Goal: Task Accomplishment & Management: Complete application form

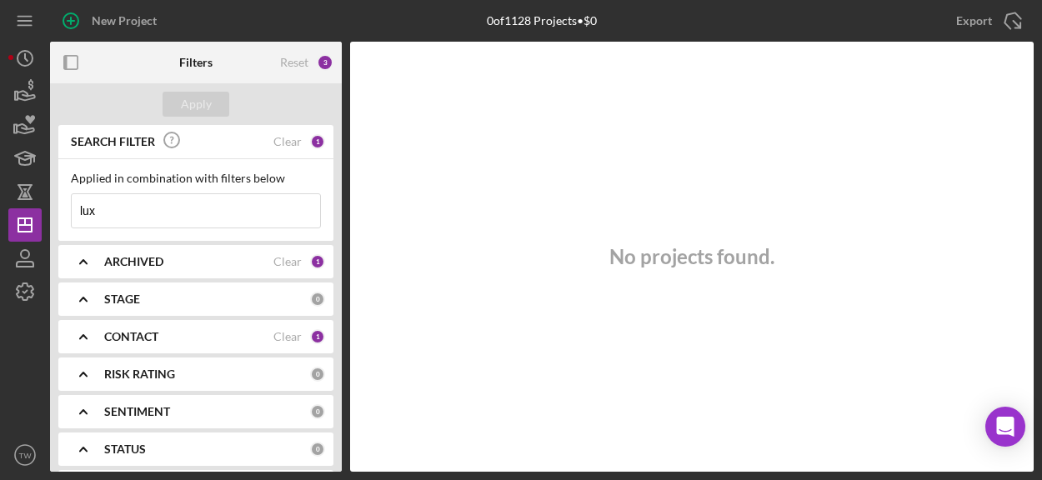
click at [157, 213] on input "lux" at bounding box center [196, 210] width 248 height 33
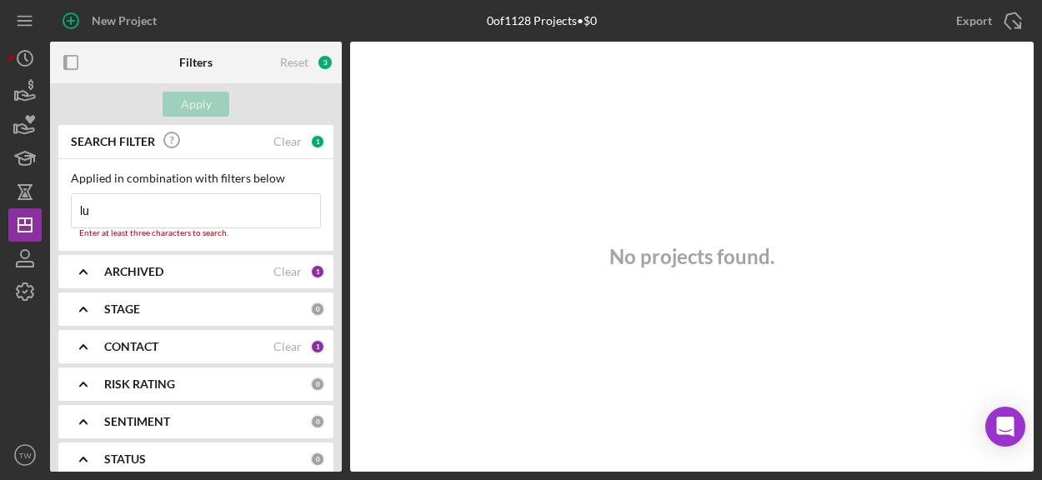
type input "l"
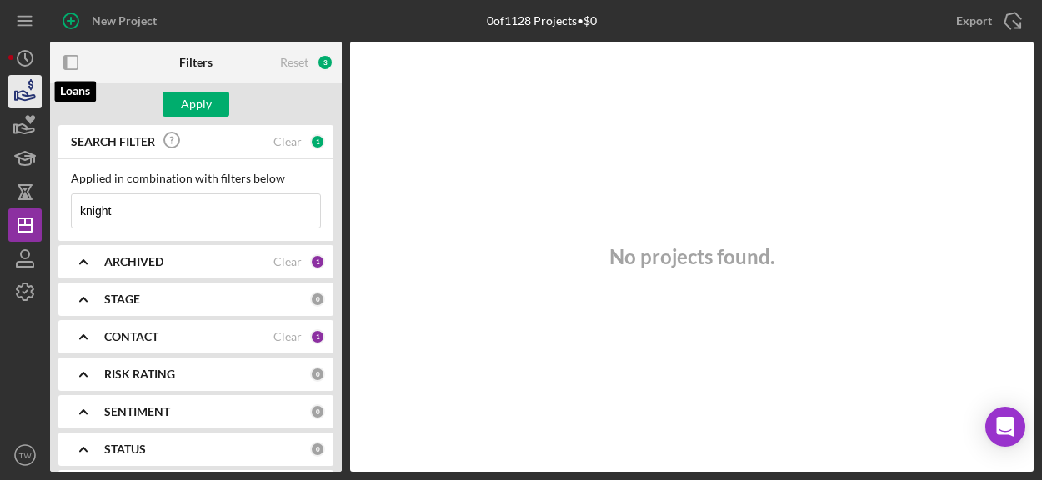
type input "knight"
click at [26, 94] on icon "button" at bounding box center [25, 92] width 42 height 42
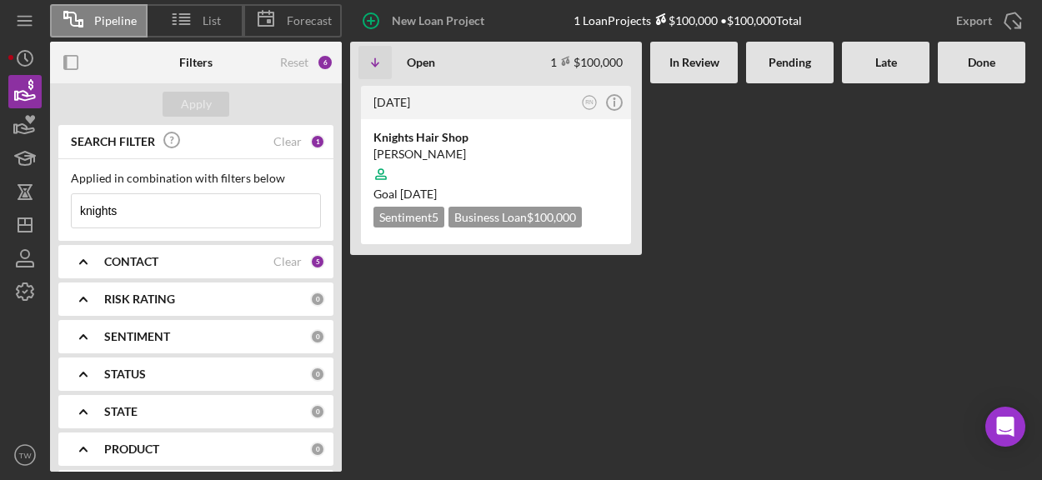
click at [171, 215] on input "knights" at bounding box center [196, 210] width 248 height 33
click at [490, 138] on div "Knights Hair Shop" at bounding box center [495, 137] width 245 height 17
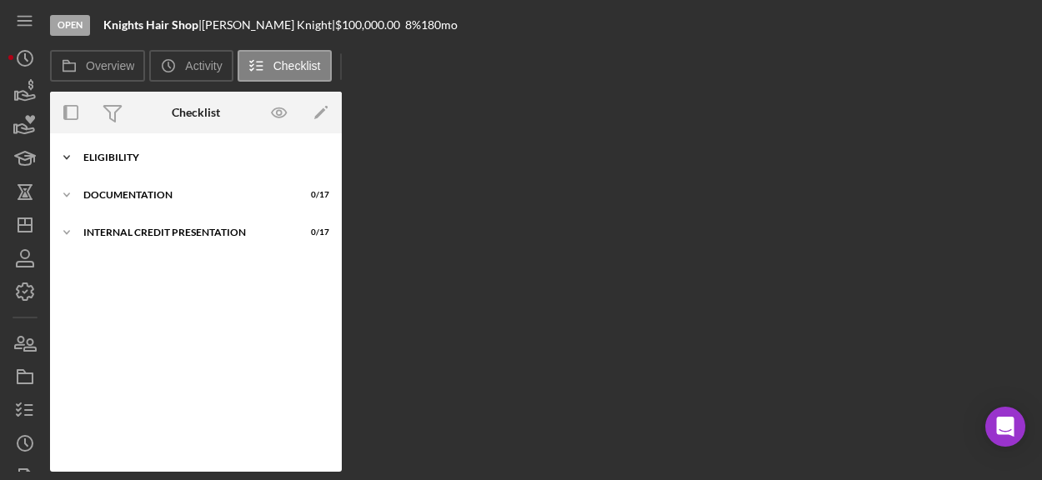
click at [155, 158] on div "Eligibility" at bounding box center [202, 158] width 238 height 10
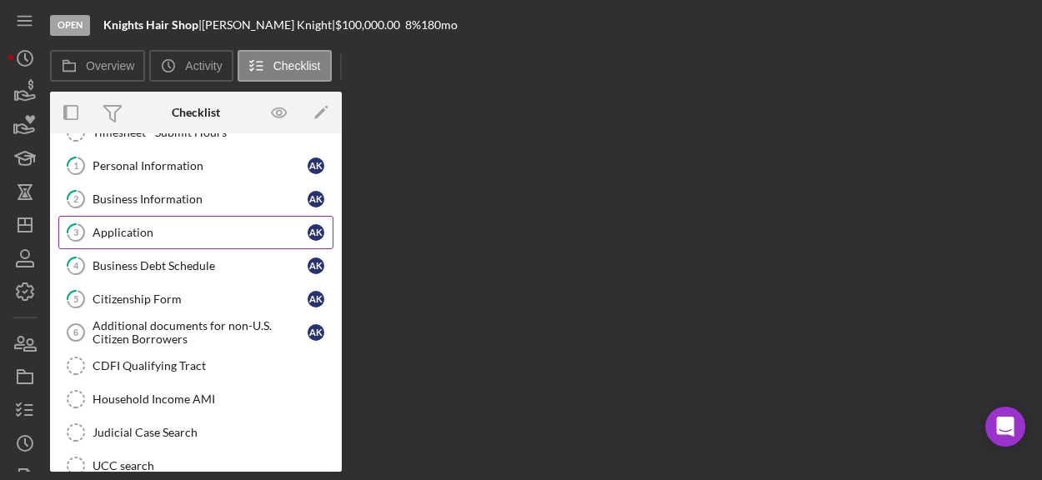
scroll to position [83, 0]
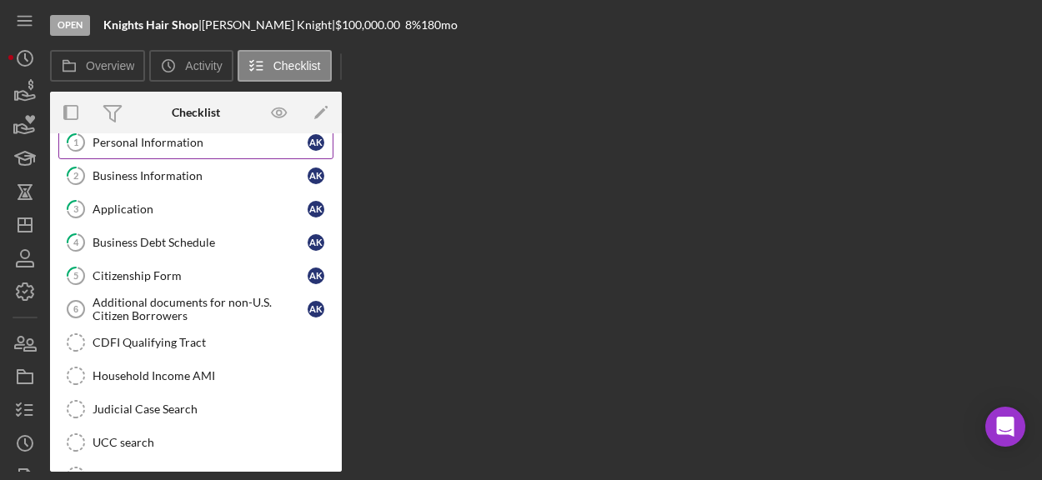
click at [205, 138] on div "Personal Information" at bounding box center [200, 142] width 215 height 13
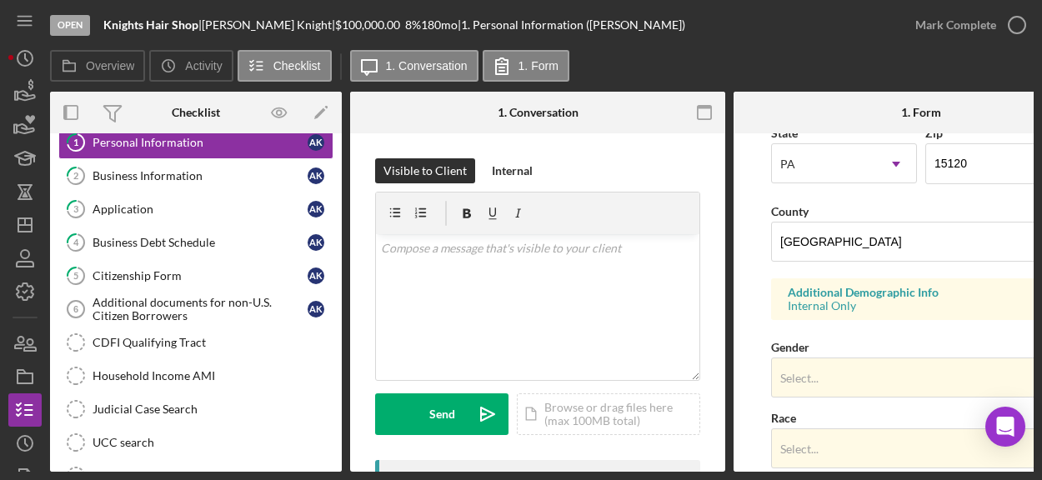
scroll to position [500, 0]
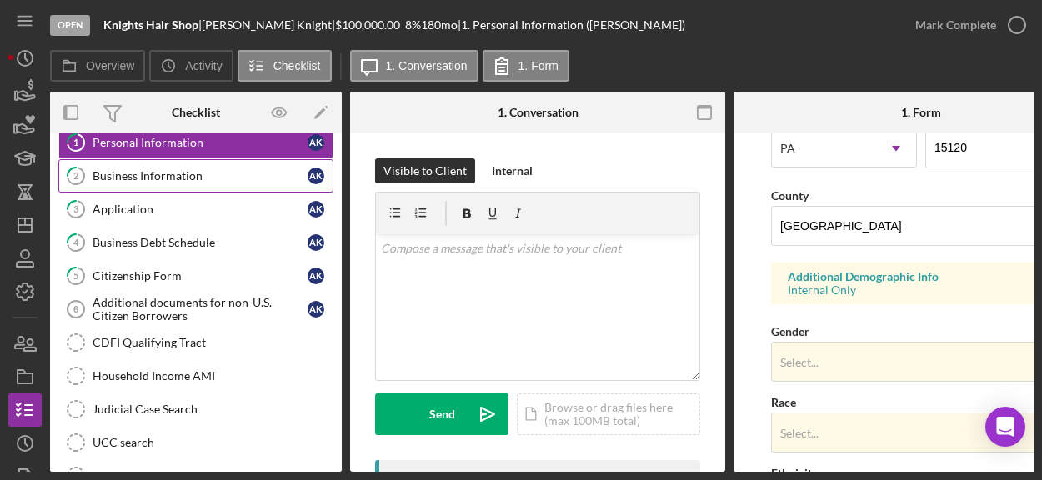
drag, startPoint x: 155, startPoint y: 174, endPoint x: 164, endPoint y: 173, distance: 9.3
click at [158, 174] on div "Business Information" at bounding box center [200, 175] width 215 height 13
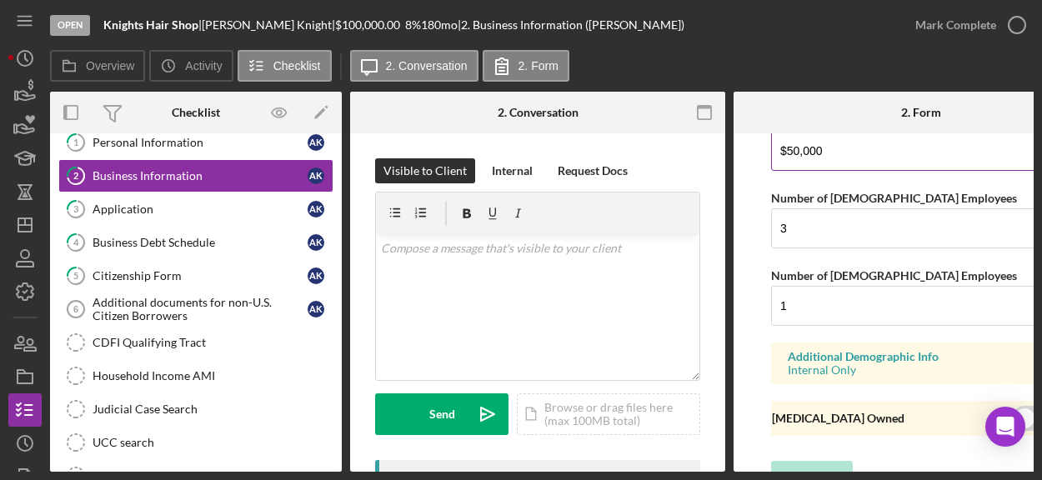
scroll to position [1520, 0]
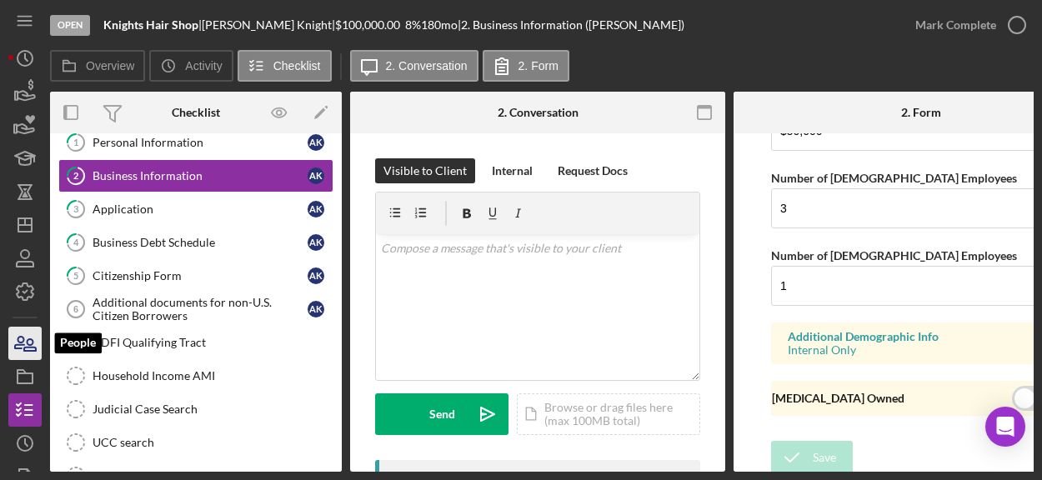
click at [27, 343] on icon "button" at bounding box center [30, 345] width 12 height 12
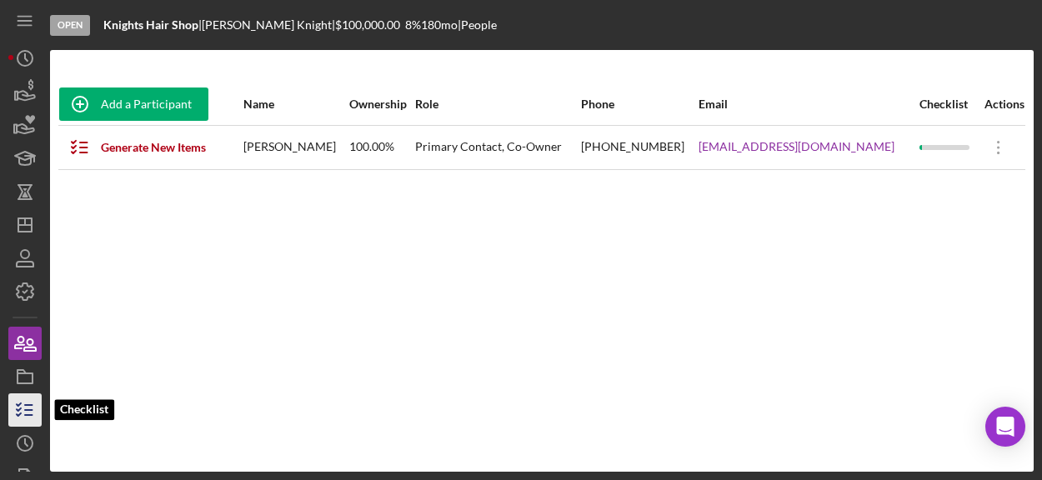
click at [23, 414] on icon "button" at bounding box center [25, 410] width 42 height 42
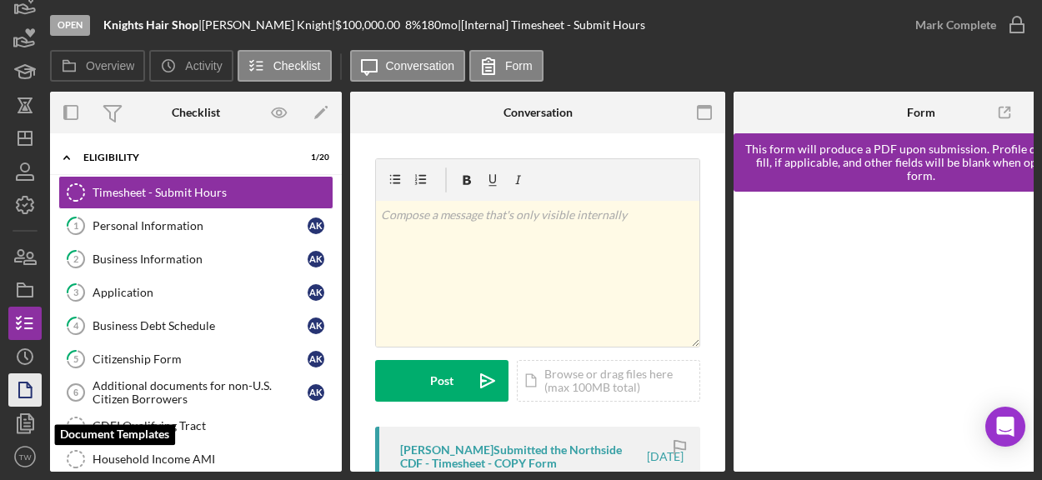
scroll to position [88, 0]
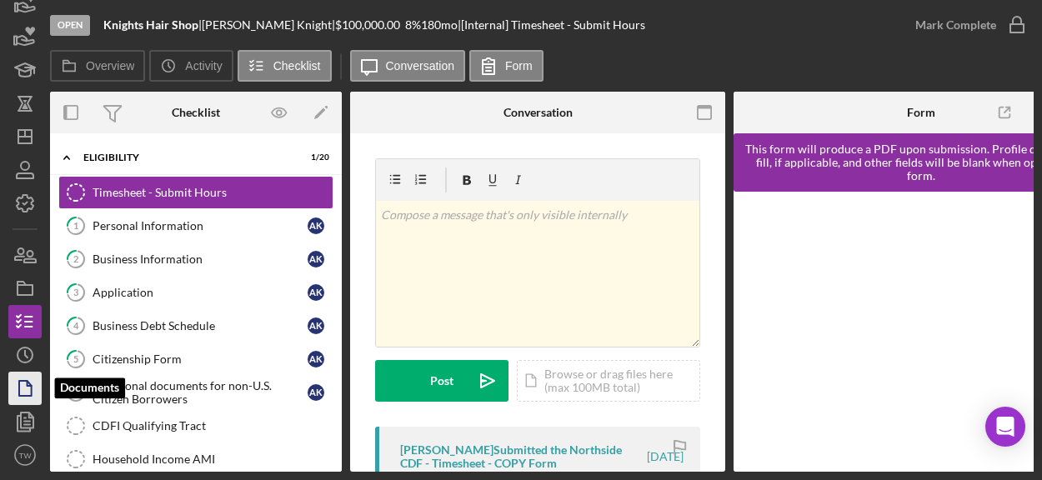
click at [21, 391] on icon "button" at bounding box center [25, 389] width 42 height 42
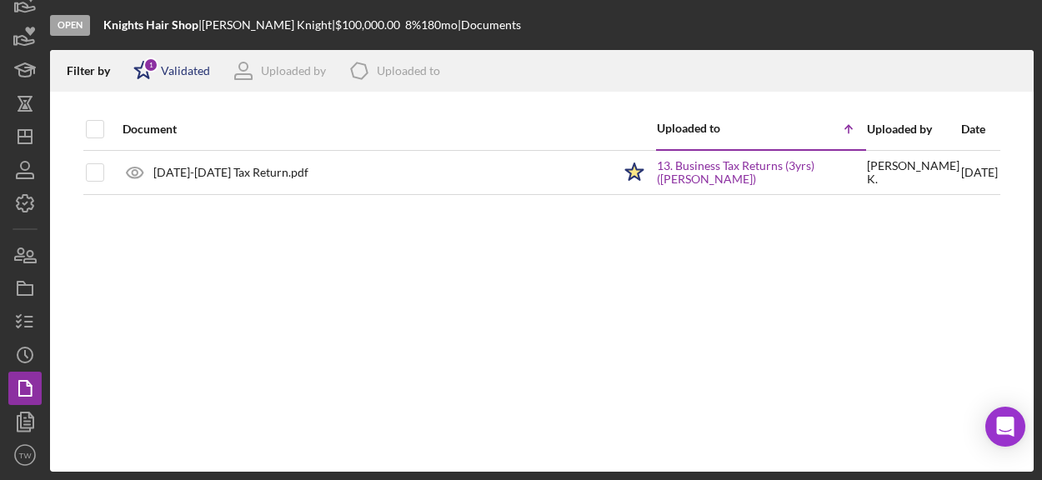
click at [165, 64] on div "Validated" at bounding box center [185, 70] width 49 height 13
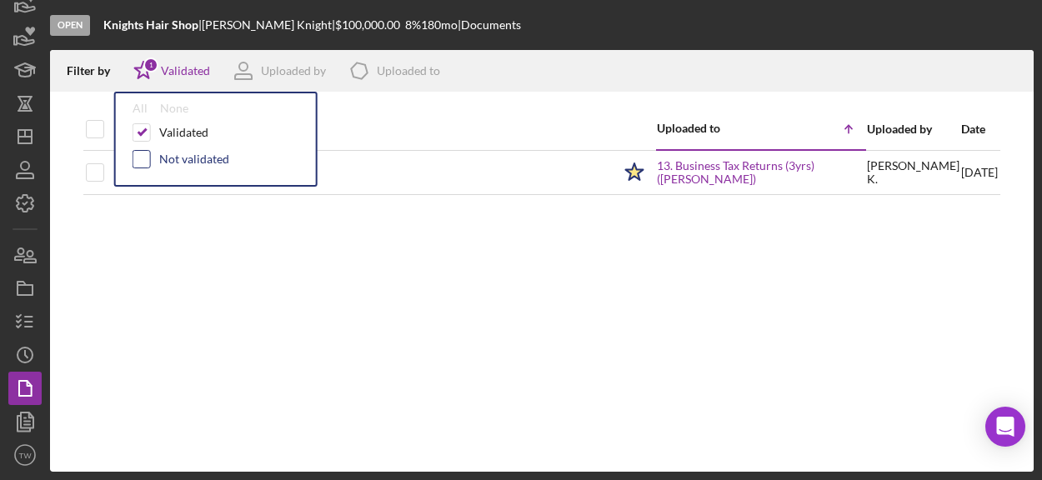
click at [142, 158] on input "checkbox" at bounding box center [141, 159] width 17 height 17
checkbox input "true"
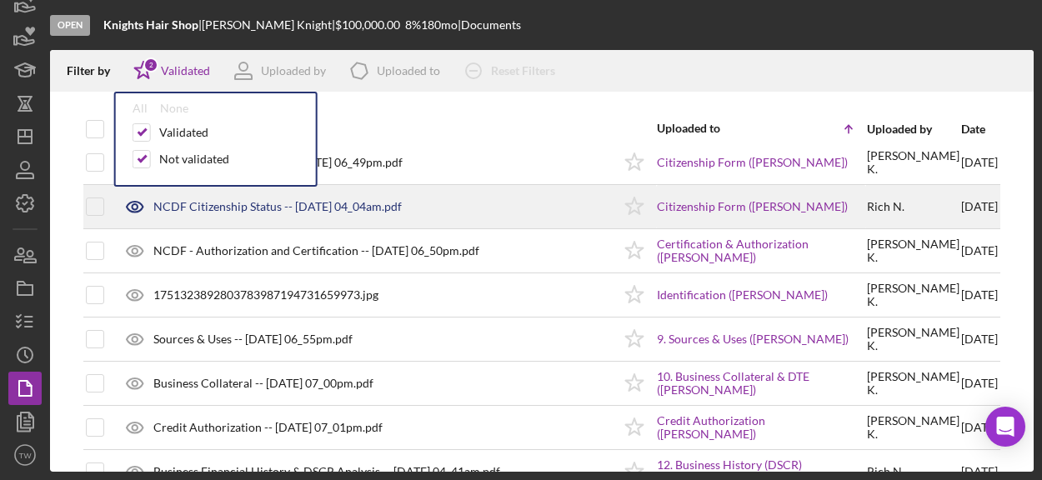
scroll to position [167, 0]
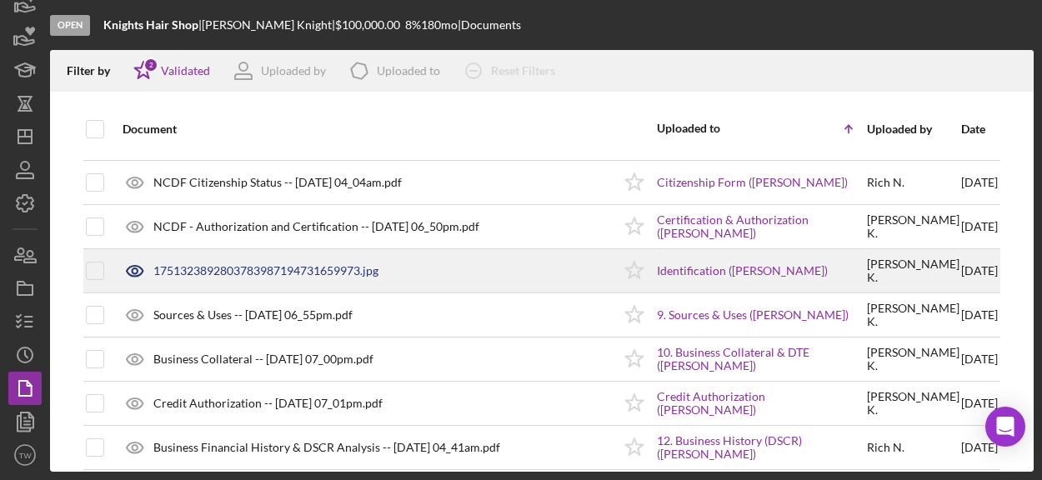
click at [302, 268] on div "1751323892803783987194731659973.jpg" at bounding box center [265, 270] width 225 height 13
